Goal: Task Accomplishment & Management: Use online tool/utility

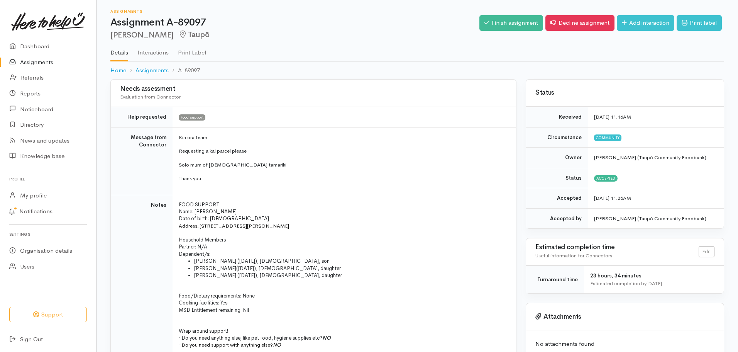
scroll to position [170, 0]
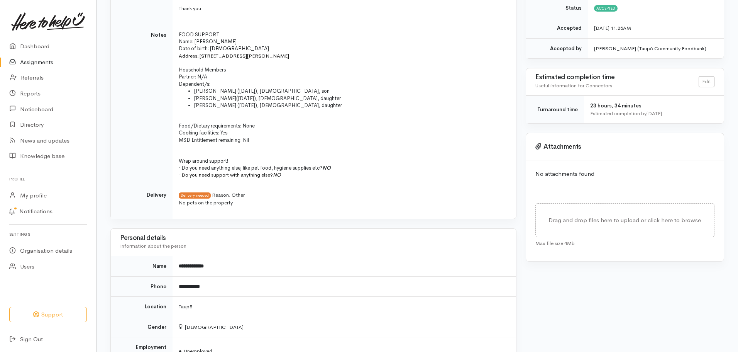
click at [43, 61] on link "Assignments" at bounding box center [48, 62] width 96 height 16
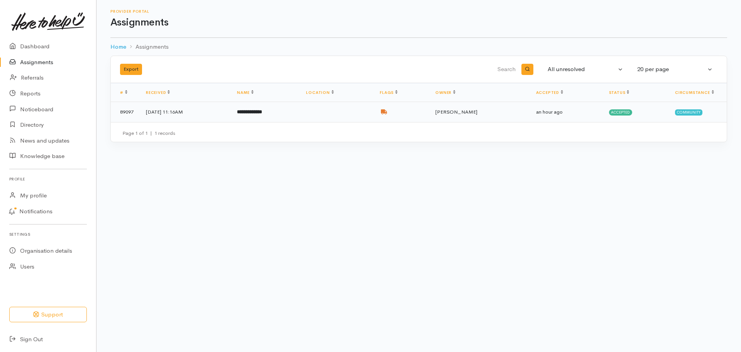
click at [429, 113] on td at bounding box center [402, 112] width 56 height 20
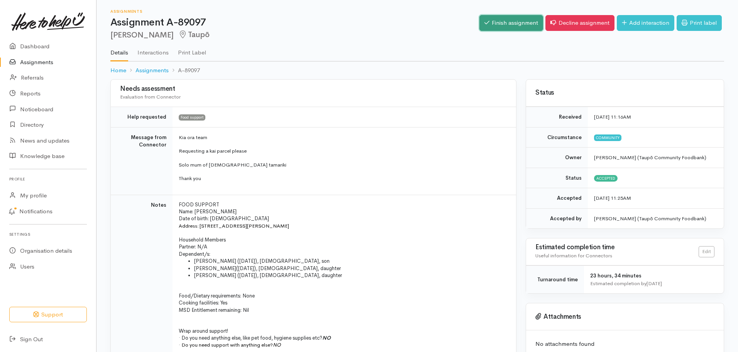
click at [511, 20] on link "Finish assignment" at bounding box center [511, 23] width 64 height 16
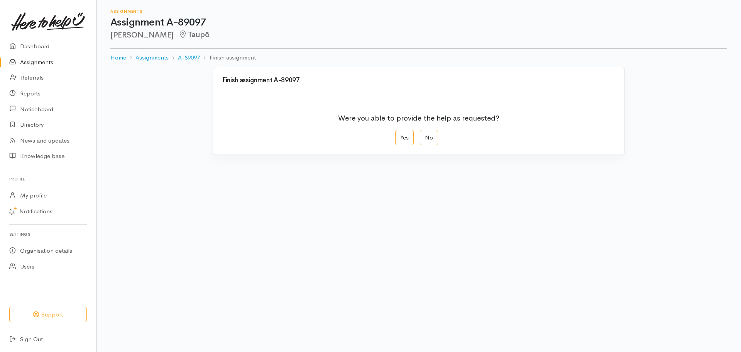
click at [408, 125] on div "Were you able to provide the help as requested?" at bounding box center [418, 119] width 393 height 22
click at [408, 136] on label "Yes" at bounding box center [404, 138] width 19 height 16
click at [400, 135] on input "Yes" at bounding box center [397, 132] width 5 height 5
radio input "true"
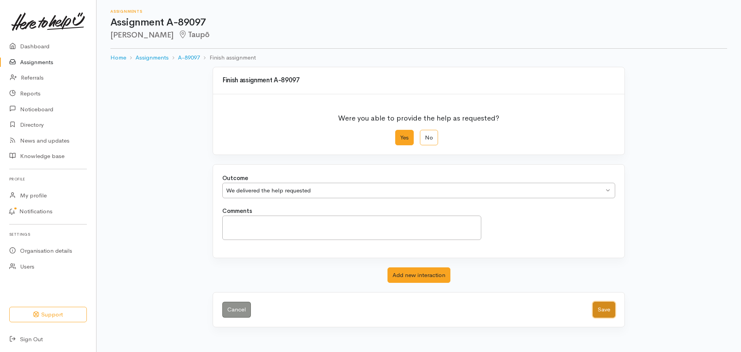
click at [610, 316] on button "Save" at bounding box center [604, 310] width 22 height 16
